Goal: Transaction & Acquisition: Purchase product/service

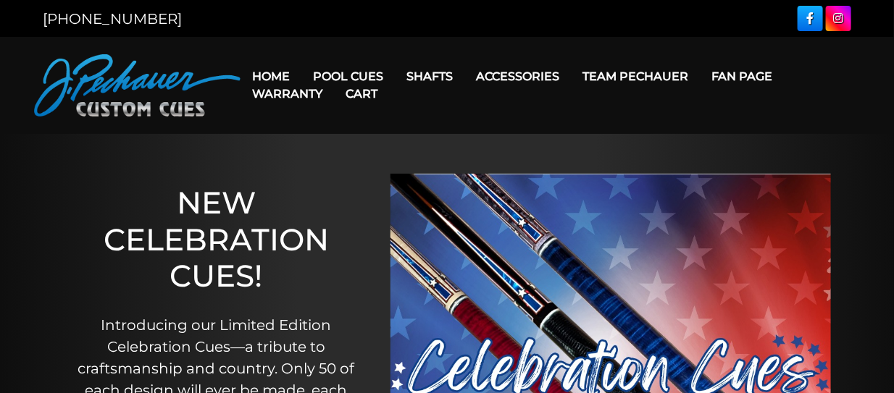
click at [334, 83] on link "Warranty" at bounding box center [286, 93] width 93 height 37
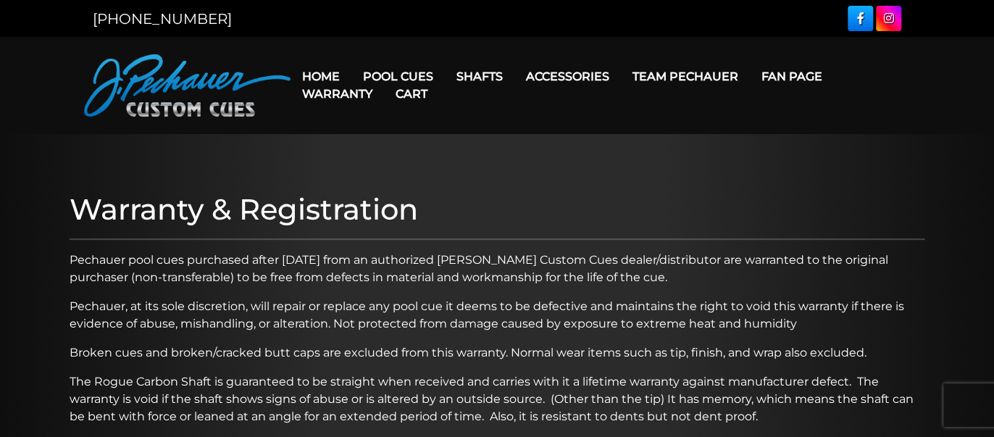
click at [384, 87] on link "Warranty" at bounding box center [336, 93] width 93 height 37
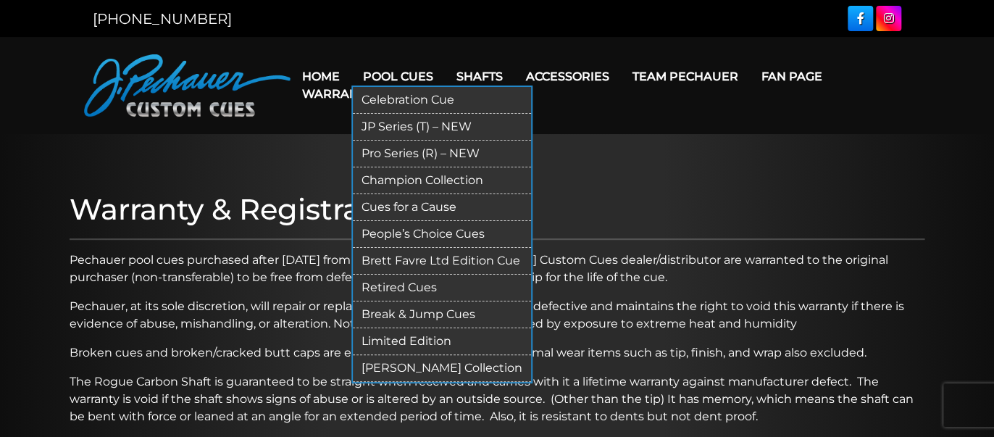
click at [435, 73] on link "Pool Cues" at bounding box center [397, 76] width 93 height 37
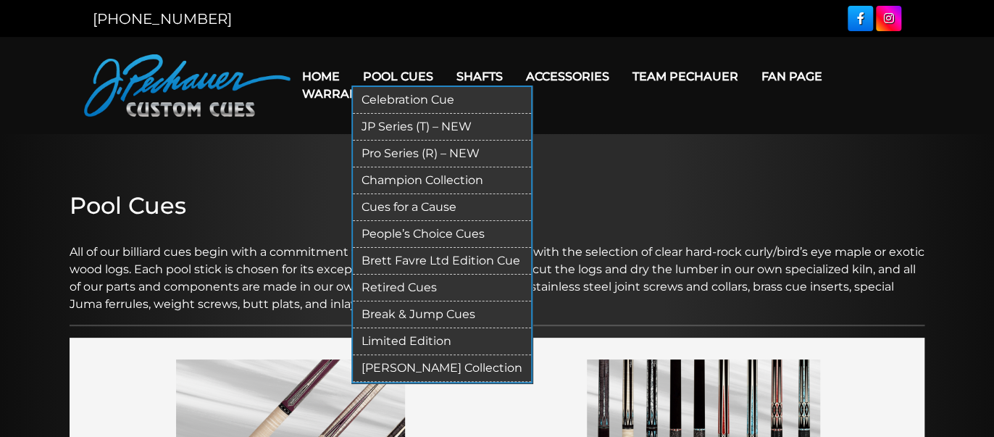
click at [443, 141] on link "JP Series (T) – NEW" at bounding box center [442, 127] width 178 height 27
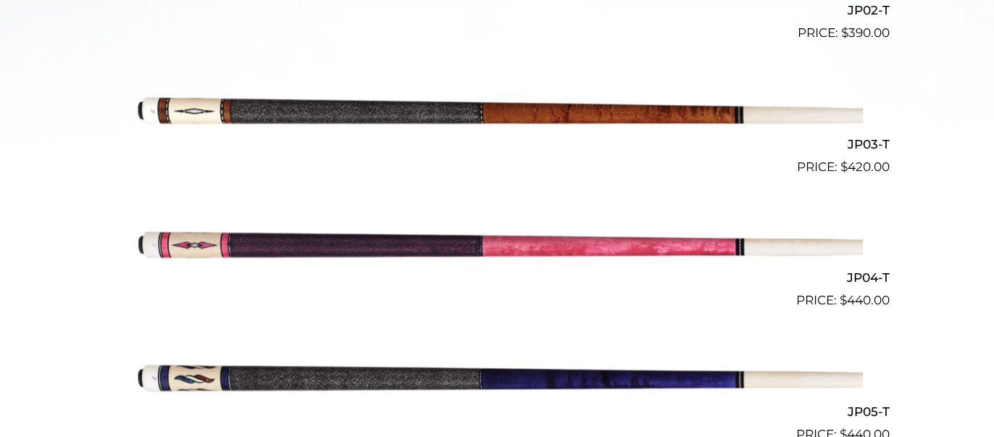
scroll to position [693, 0]
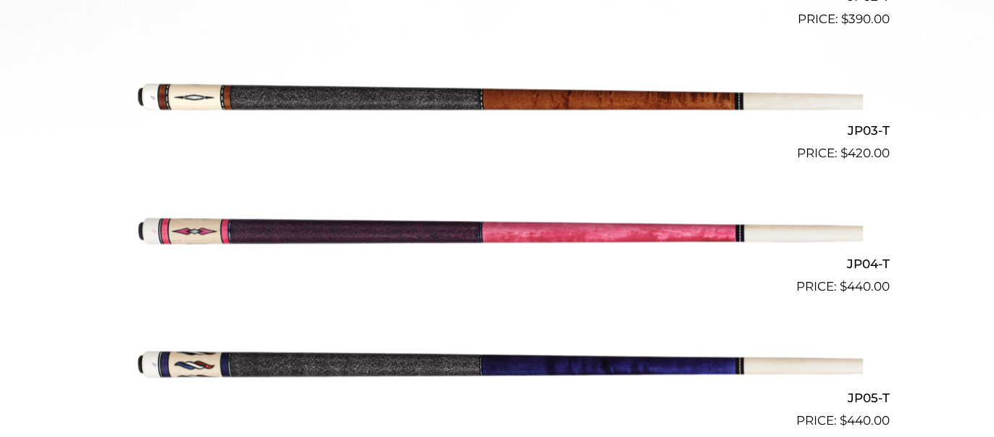
click at [474, 241] on img at bounding box center [497, 230] width 732 height 122
